Goal: Transaction & Acquisition: Book appointment/travel/reservation

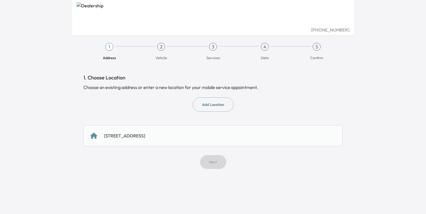
click at [179, 139] on div "[STREET_ADDRESS]" at bounding box center [212, 135] width 259 height 21
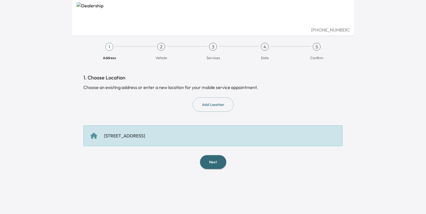
click at [209, 163] on button "Next" at bounding box center [213, 162] width 26 height 14
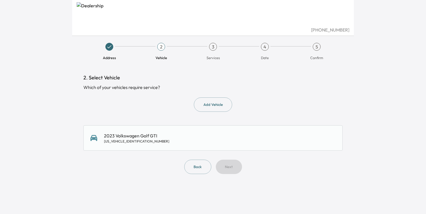
click at [189, 134] on div "2023 Volkswagen Golf GTI [US_VEHICLE_IDENTIFICATION_NUMBER]" at bounding box center [212, 137] width 245 height 11
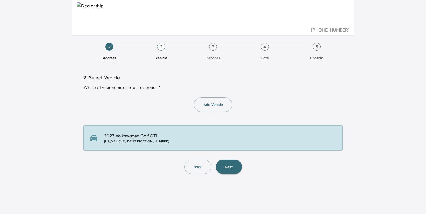
click at [233, 170] on button "Next" at bounding box center [229, 167] width 26 height 14
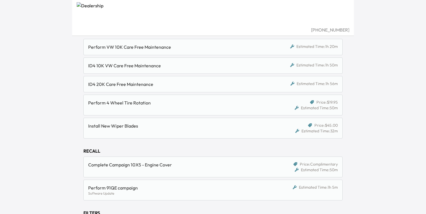
scroll to position [86, 0]
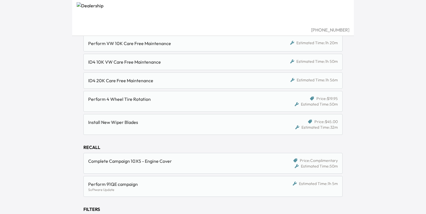
click at [145, 166] on div "Complete Campaign 10X5 - Engine Cover" at bounding box center [181, 163] width 187 height 11
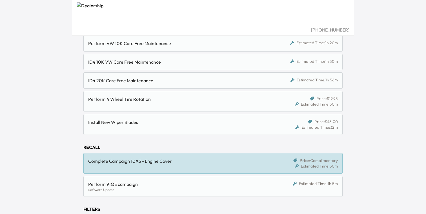
click at [137, 182] on div "Perform 91QE campaign" at bounding box center [179, 184] width 183 height 7
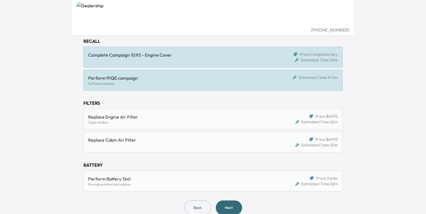
scroll to position [202, 0]
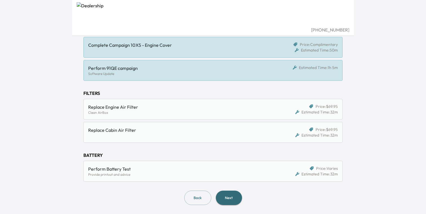
click at [221, 197] on button "Next" at bounding box center [229, 198] width 26 height 14
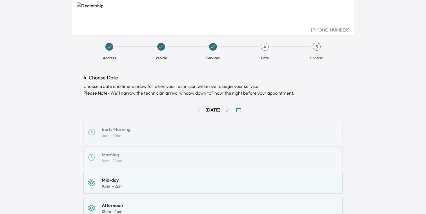
scroll to position [129, 0]
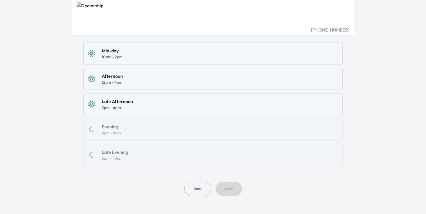
click at [198, 188] on button "Back" at bounding box center [197, 189] width 27 height 14
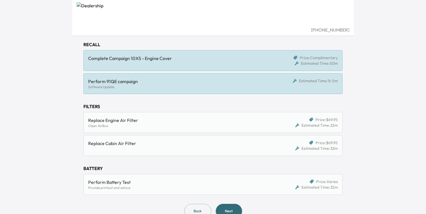
scroll to position [187, 0]
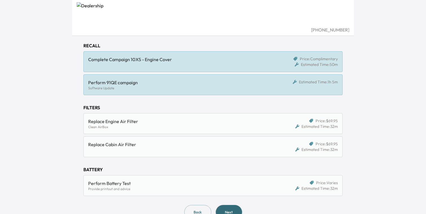
click at [225, 211] on button "Next" at bounding box center [229, 212] width 26 height 14
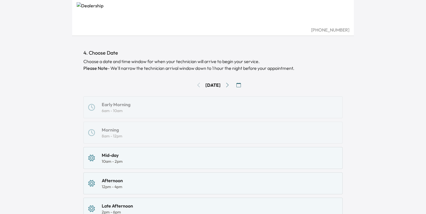
scroll to position [19, 0]
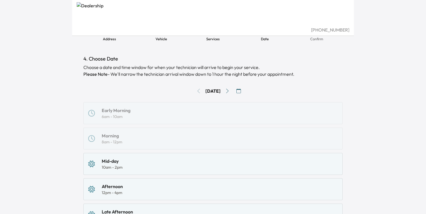
click at [241, 90] on icon "button" at bounding box center [238, 91] width 5 height 5
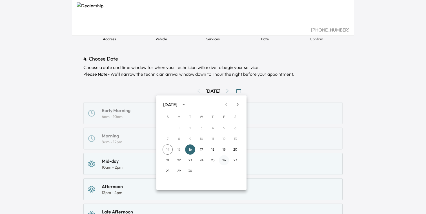
click at [223, 161] on button "26" at bounding box center [224, 160] width 10 height 10
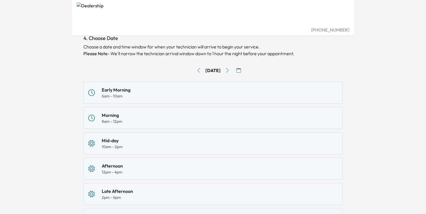
scroll to position [42, 0]
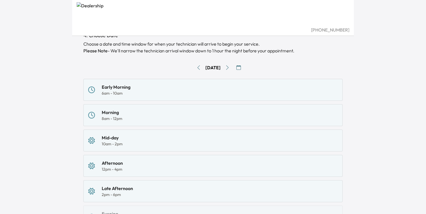
click at [217, 70] on div "[DATE]" at bounding box center [212, 67] width 15 height 7
click at [239, 64] on button "button" at bounding box center [238, 67] width 9 height 9
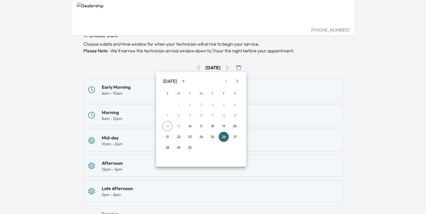
click at [56, 158] on div at bounding box center [213, 107] width 426 height 214
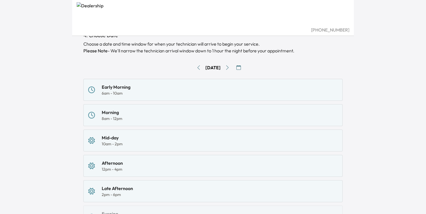
click at [144, 167] on div "Afternoon 12pm - 4pm" at bounding box center [212, 166] width 249 height 12
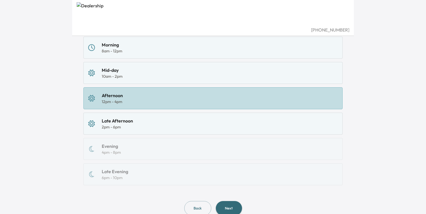
scroll to position [113, 0]
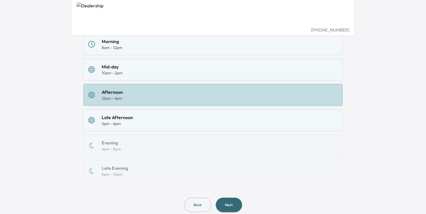
click at [227, 207] on button "Next" at bounding box center [229, 205] width 26 height 14
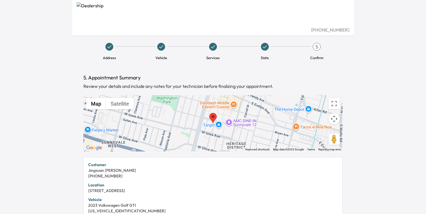
click at [198, 174] on div "[PHONE_NUMBER]" at bounding box center [212, 176] width 249 height 6
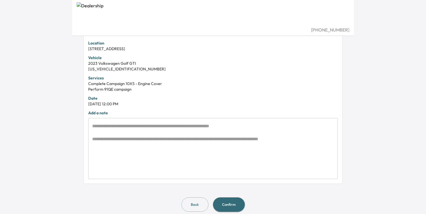
scroll to position [149, 0]
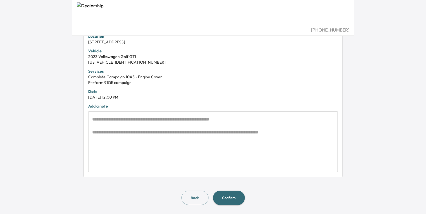
click at [227, 193] on button "Confirm" at bounding box center [229, 198] width 32 height 14
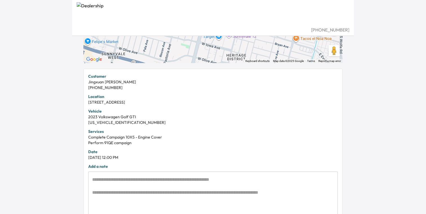
scroll to position [90, 0]
